Goal: Information Seeking & Learning: Learn about a topic

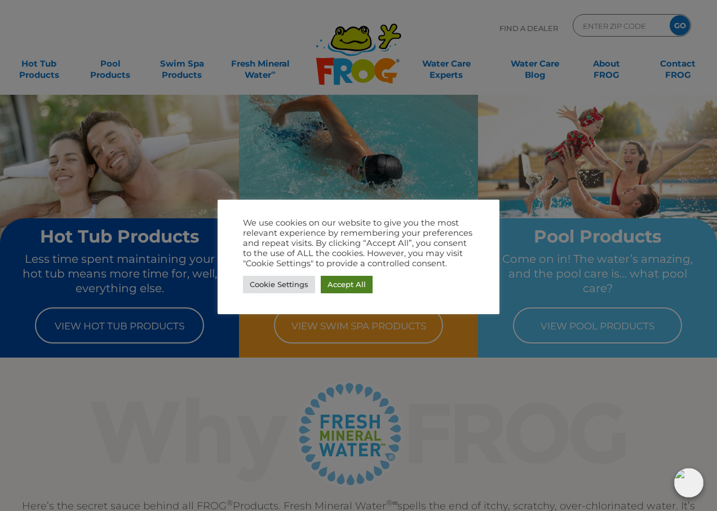
click at [338, 282] on link "Accept All" at bounding box center [347, 284] width 52 height 17
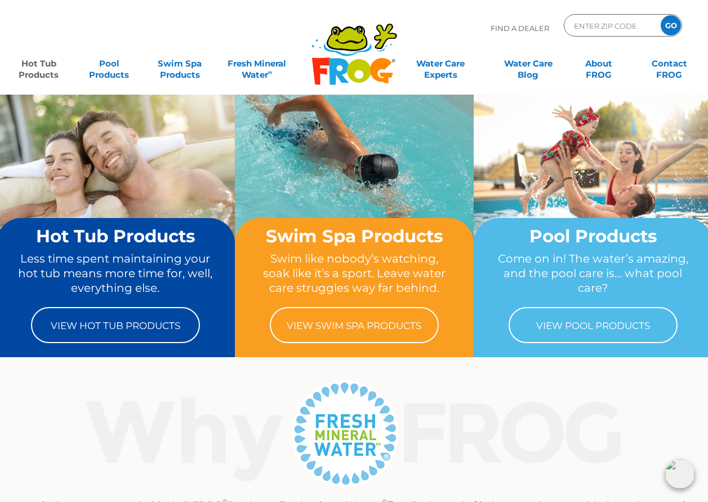
click at [42, 72] on link "Hot Tub Products" at bounding box center [38, 63] width 55 height 23
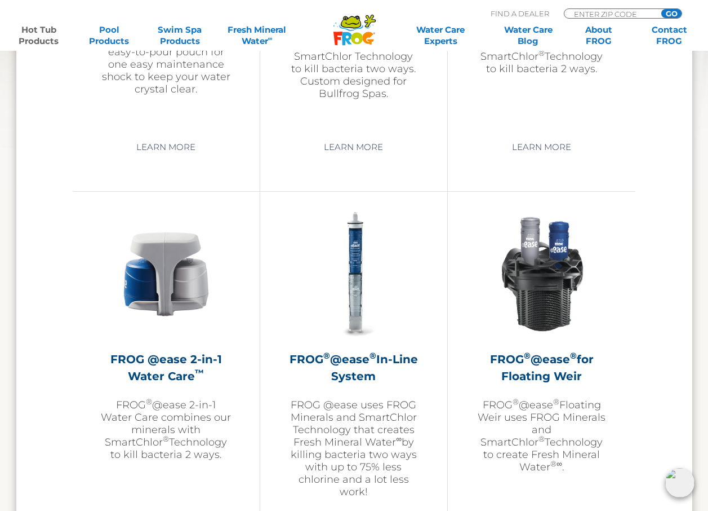
scroll to position [1522, 0]
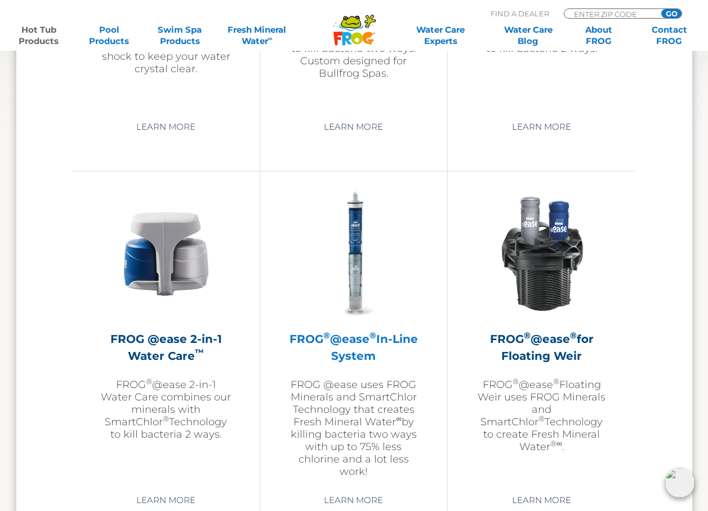
click at [361, 350] on h2 "FROG ® @ease ® In-Line System" at bounding box center [354, 347] width 131 height 34
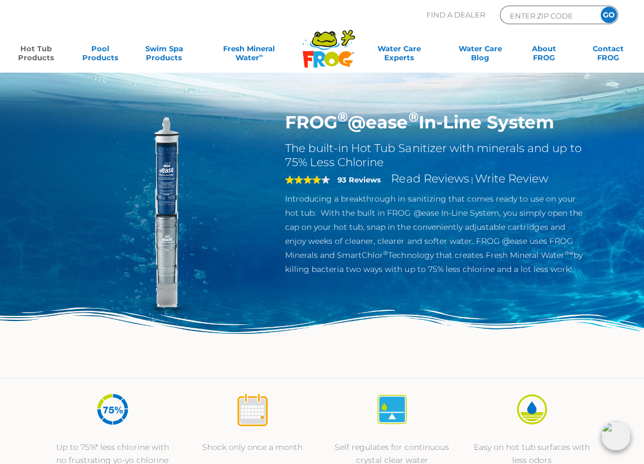
drag, startPoint x: 281, startPoint y: 114, endPoint x: 580, endPoint y: 118, distance: 299.3
click at [580, 118] on div "FROG ® @ease ® In-Line System The built-in Hot Tub Sanitizer with minerals and …" at bounding box center [435, 197] width 316 height 171
copy h1 "FROG ® @ease ® In-Line System"
drag, startPoint x: 197, startPoint y: 230, endPoint x: 202, endPoint y: 226, distance: 6.4
click at [197, 230] on img at bounding box center [164, 216] width 209 height 209
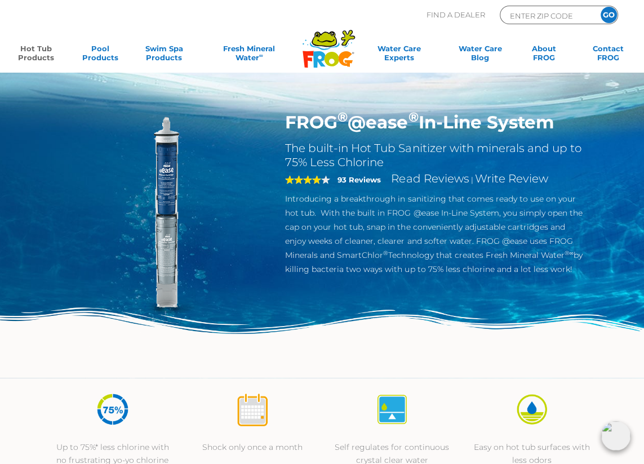
click at [221, 154] on img at bounding box center [164, 216] width 209 height 209
click at [247, 202] on img at bounding box center [164, 216] width 209 height 209
click at [242, 357] on img at bounding box center [322, 343] width 644 height 70
click at [266, 300] on img at bounding box center [164, 216] width 209 height 209
click at [198, 167] on img at bounding box center [164, 216] width 209 height 209
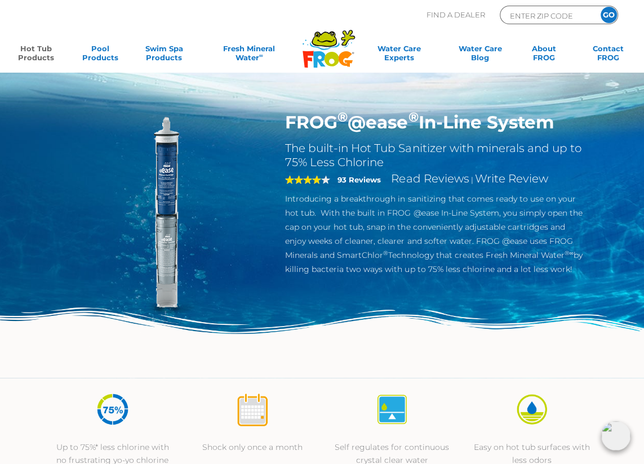
click at [259, 192] on img at bounding box center [164, 216] width 209 height 209
click at [405, 159] on h2 "The built-in Hot Tub Sanitizer with minerals and up to 75% Less Chlorine" at bounding box center [434, 155] width 299 height 28
click at [252, 213] on img at bounding box center [164, 216] width 209 height 209
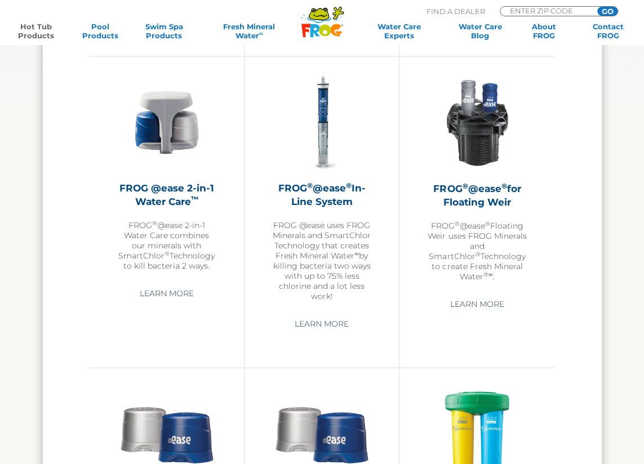
scroll to position [1605, 0]
